Goal: Transaction & Acquisition: Purchase product/service

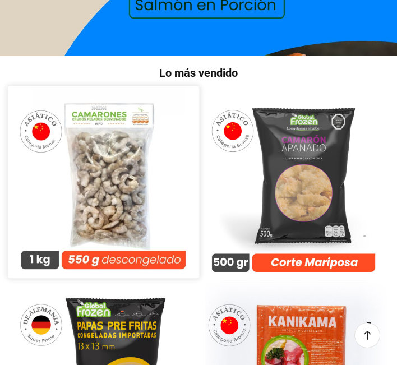
scroll to position [323, 0]
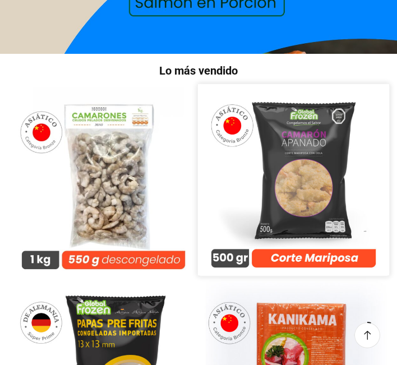
click at [291, 168] on img at bounding box center [293, 179] width 191 height 191
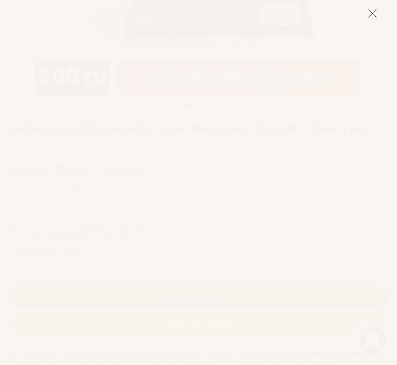
click at [369, 24] on button at bounding box center [372, 13] width 10 height 24
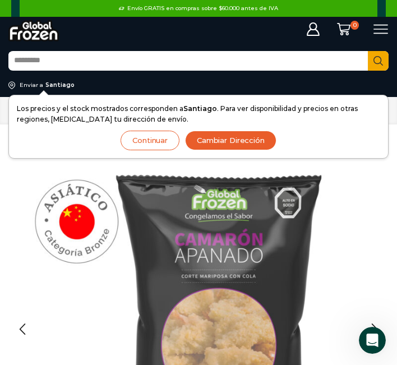
click at [34, 34] on img at bounding box center [33, 30] width 50 height 21
